Goal: Find specific page/section: Find specific page/section

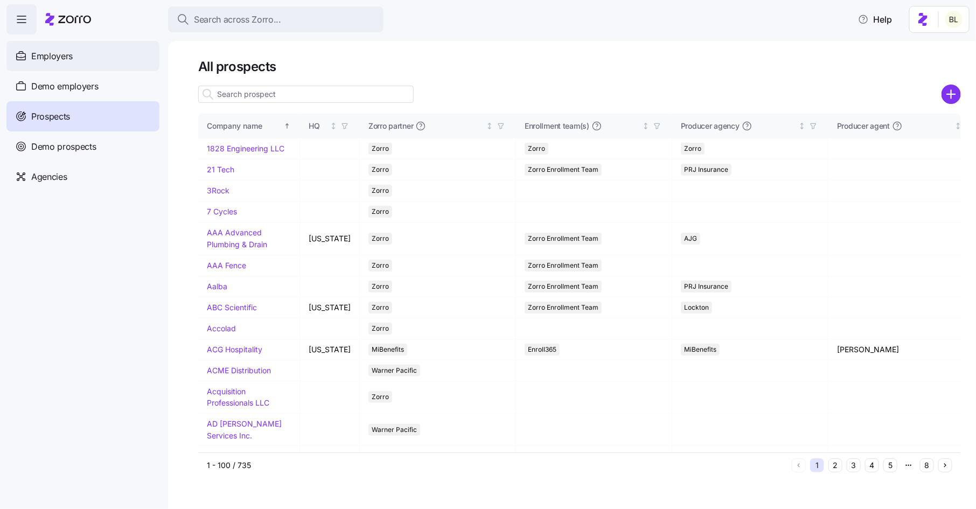
click at [81, 60] on div "Employers" at bounding box center [82, 56] width 153 height 30
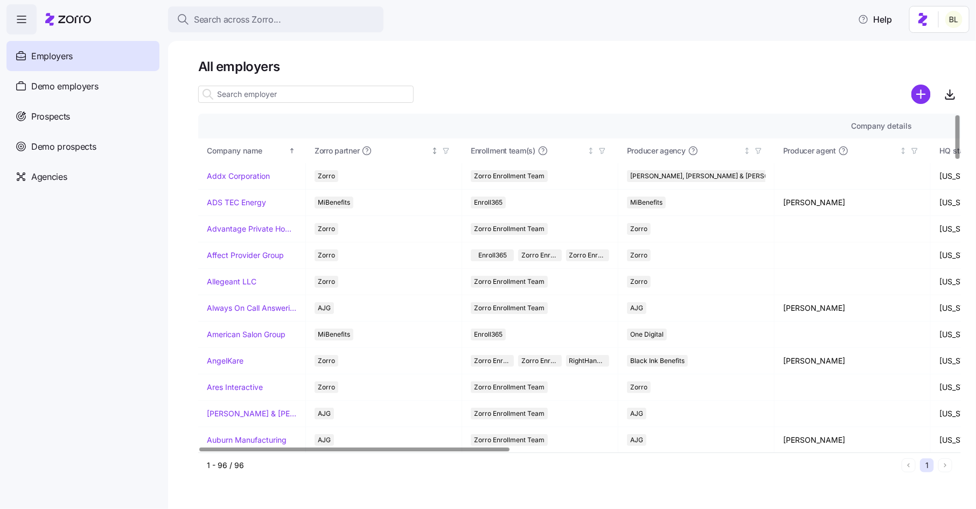
click at [451, 149] on span "button" at bounding box center [446, 151] width 12 height 12
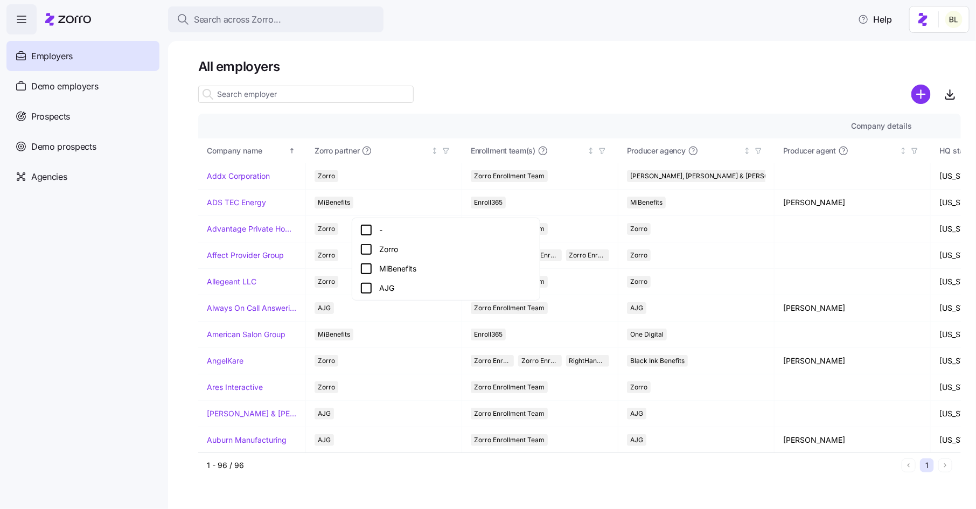
click at [369, 264] on icon at bounding box center [366, 269] width 10 height 10
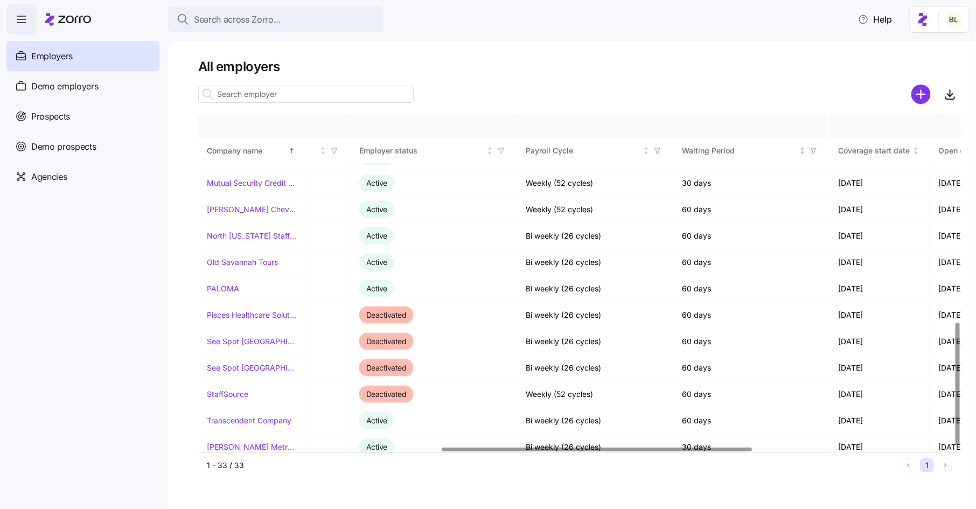
scroll to position [573, 579]
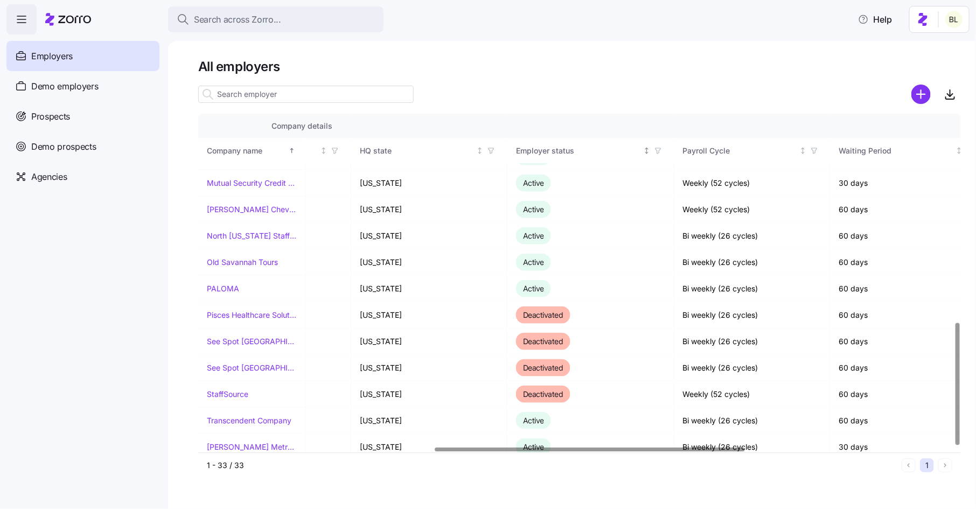
click at [658, 152] on icon "button" at bounding box center [658, 151] width 8 height 8
click at [660, 149] on icon "button" at bounding box center [658, 151] width 8 height 8
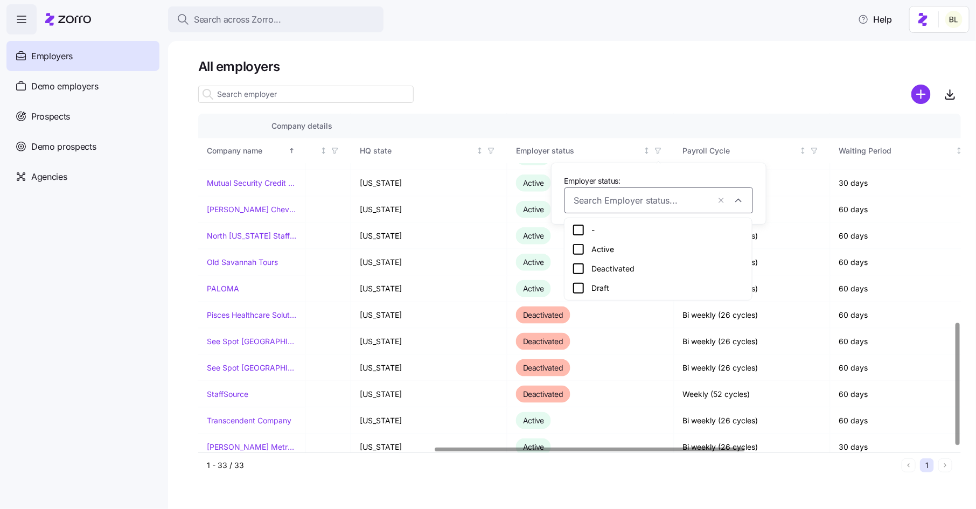
click at [581, 249] on icon at bounding box center [578, 249] width 13 height 13
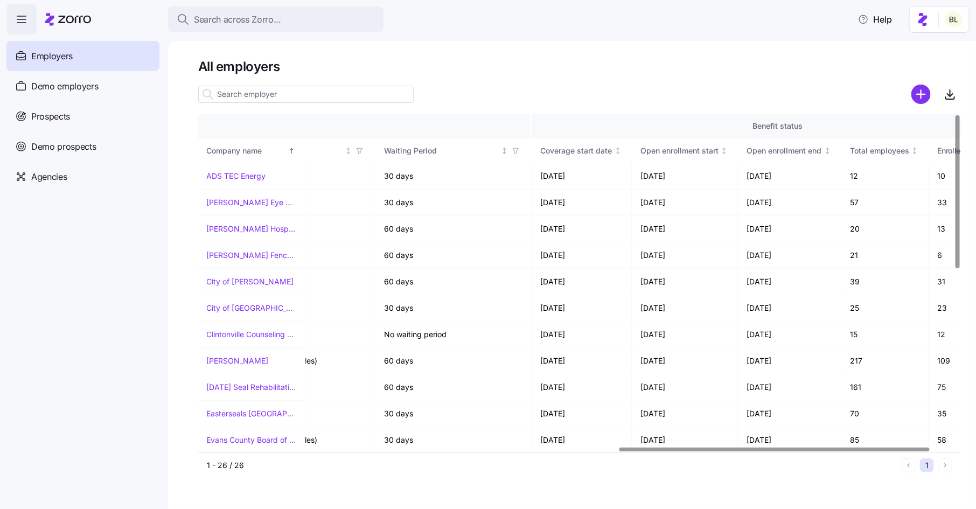
scroll to position [0, 1095]
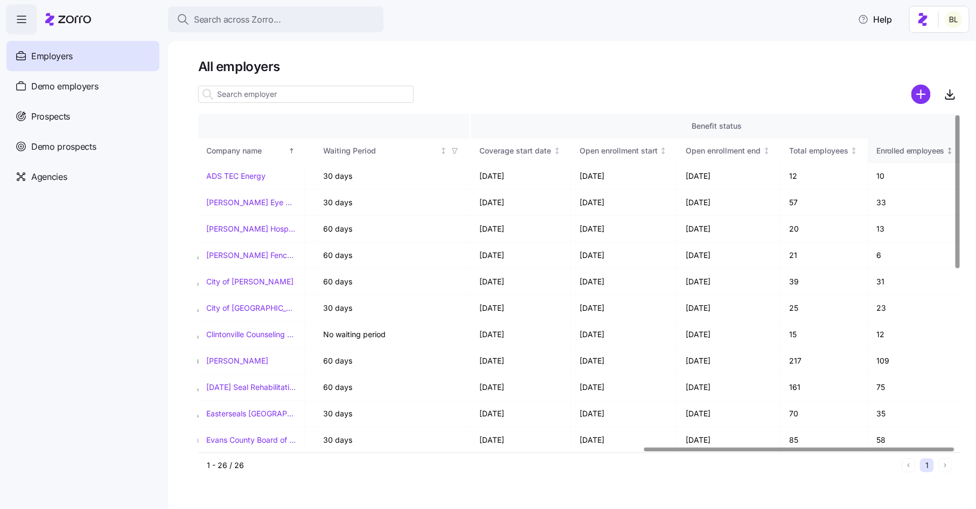
click at [925, 153] on span "Enrolled employees" at bounding box center [911, 150] width 68 height 11
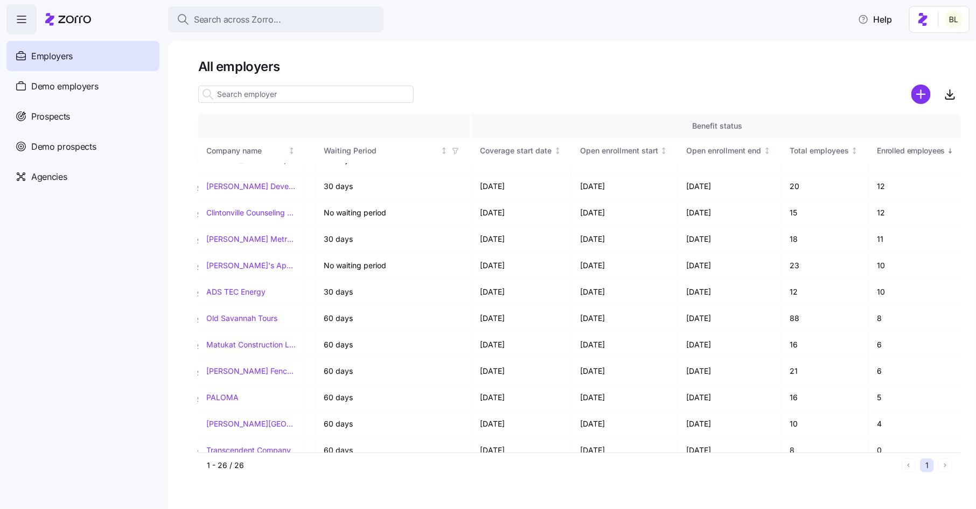
scroll to position [390, 1094]
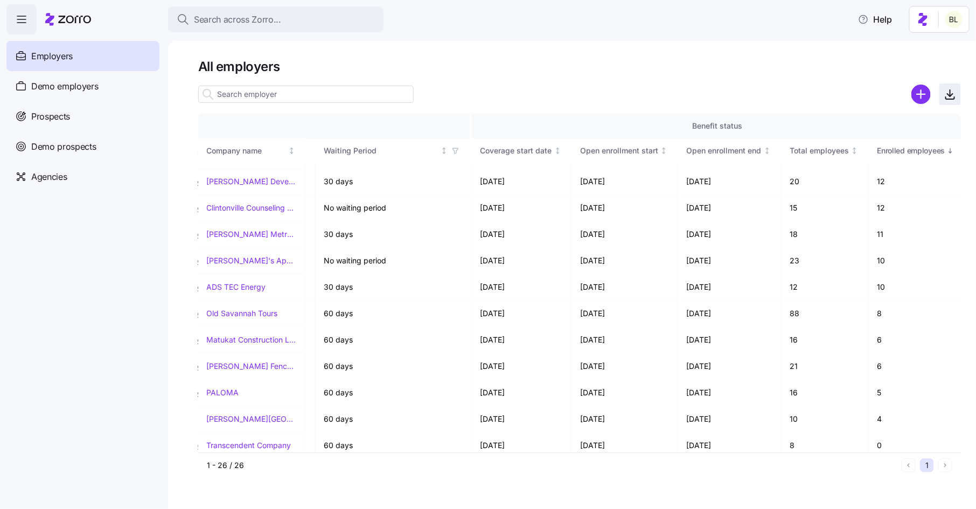
click at [950, 96] on icon "button" at bounding box center [950, 93] width 0 height 6
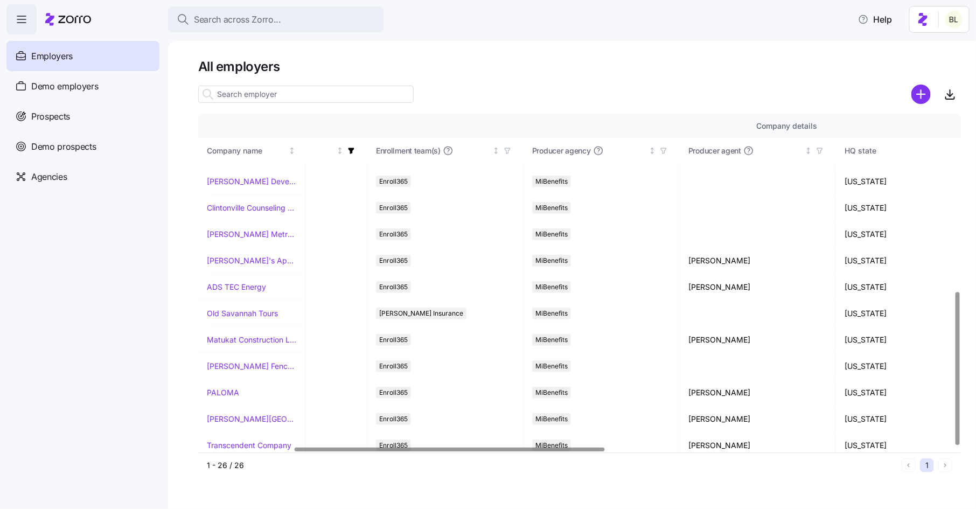
scroll to position [390, 0]
